Goal: Communication & Community: Answer question/provide support

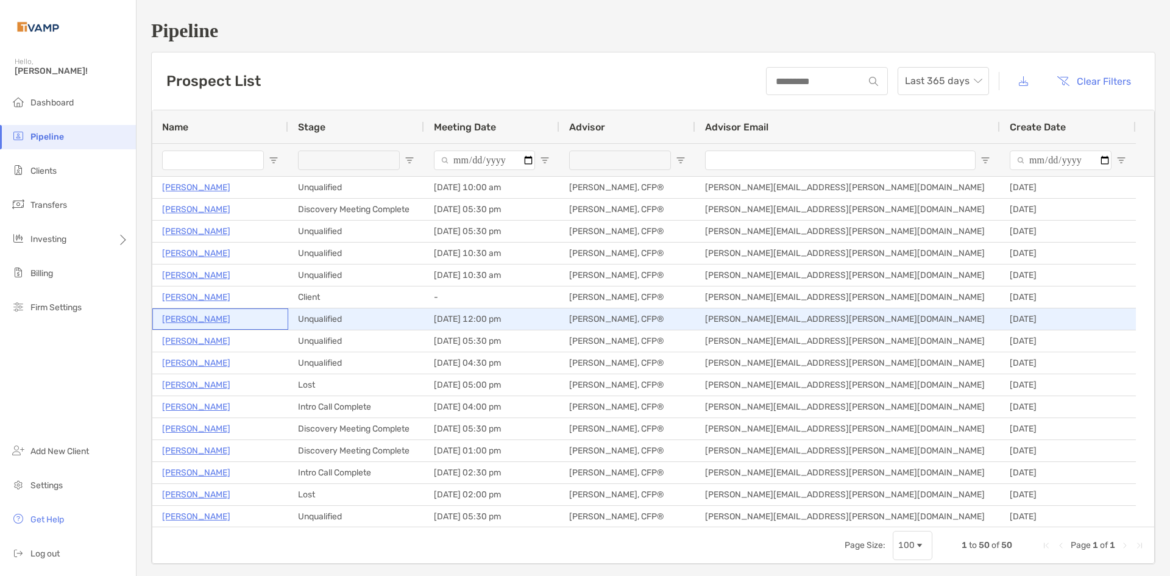
click at [183, 325] on p "[PERSON_NAME]" at bounding box center [196, 318] width 68 height 15
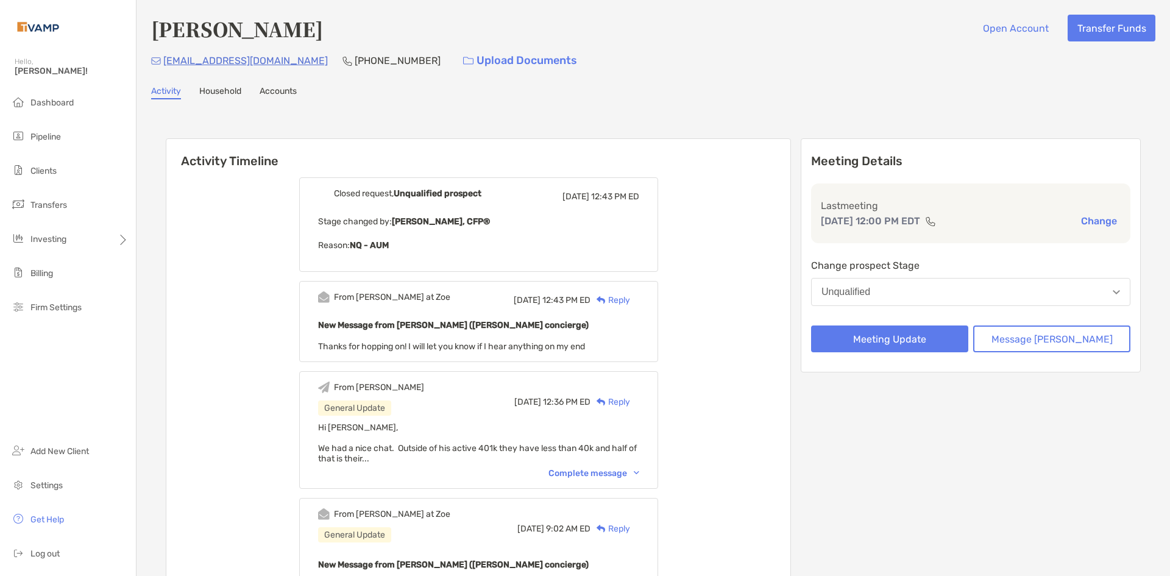
click at [639, 470] on div "Complete message" at bounding box center [593, 473] width 91 height 10
